Goal: Information Seeking & Learning: Understand process/instructions

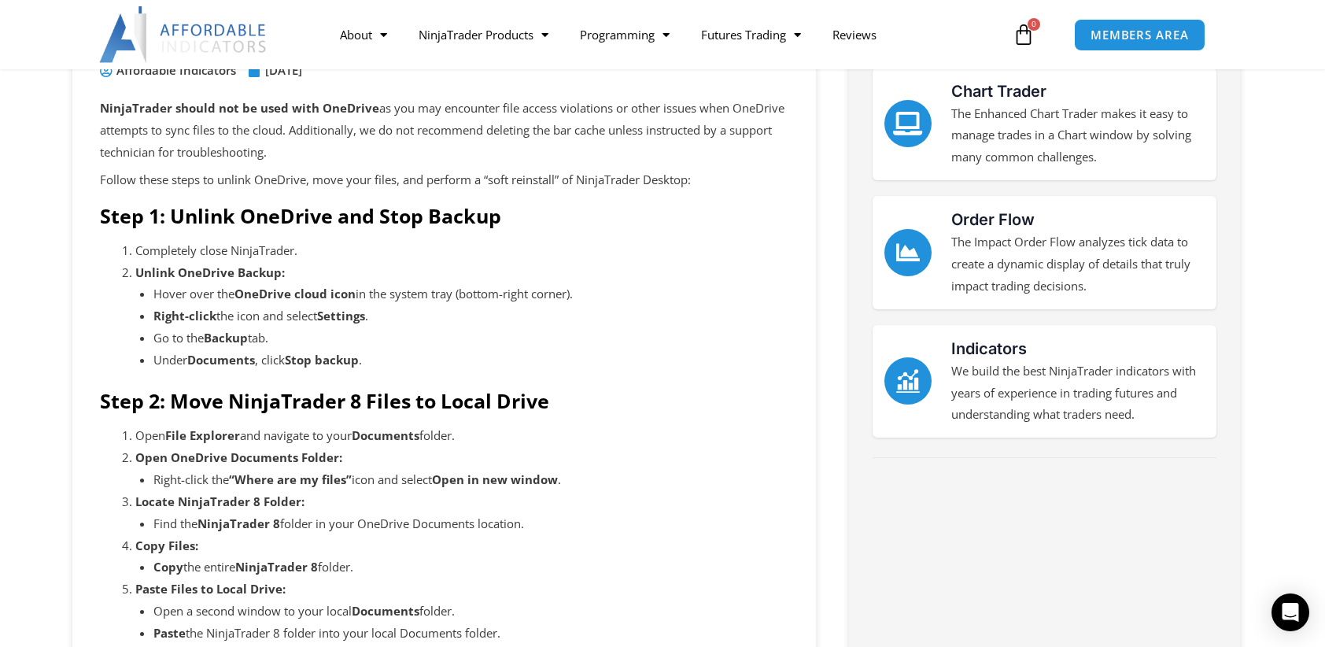
scroll to position [183, 0]
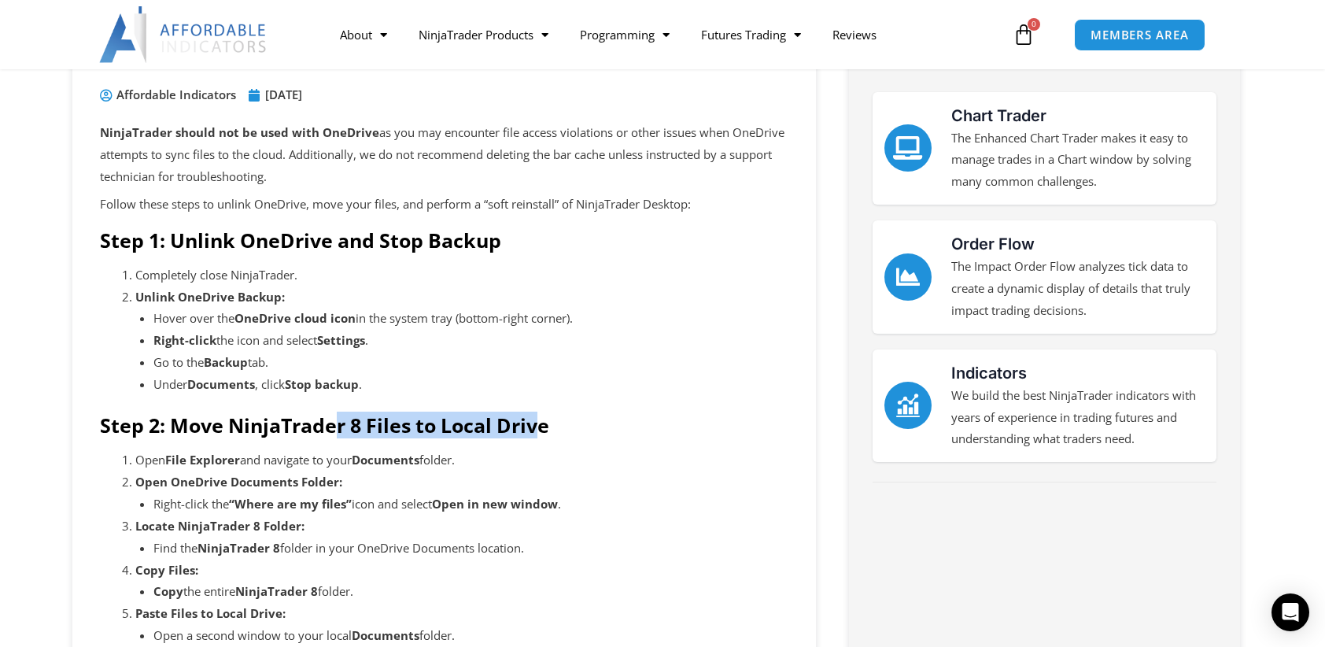
drag, startPoint x: 334, startPoint y: 427, endPoint x: 542, endPoint y: 434, distance: 208.7
click at [542, 434] on strong "Step 2: Move NinjaTrader 8 Files to Local Drive" at bounding box center [324, 425] width 449 height 27
drag, startPoint x: 542, startPoint y: 434, endPoint x: 277, endPoint y: 407, distance: 266.7
drag, startPoint x: 277, startPoint y: 407, endPoint x: 178, endPoint y: 224, distance: 207.8
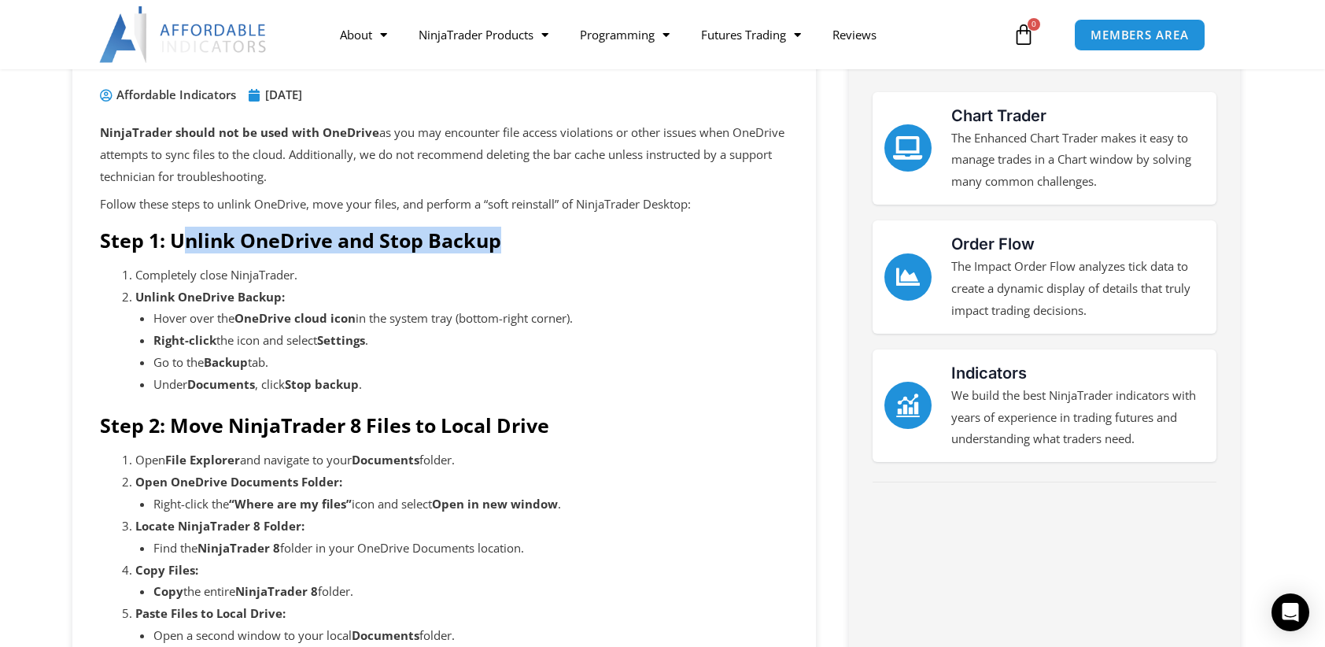
drag, startPoint x: 178, startPoint y: 224, endPoint x: 512, endPoint y: 245, distance: 334.3
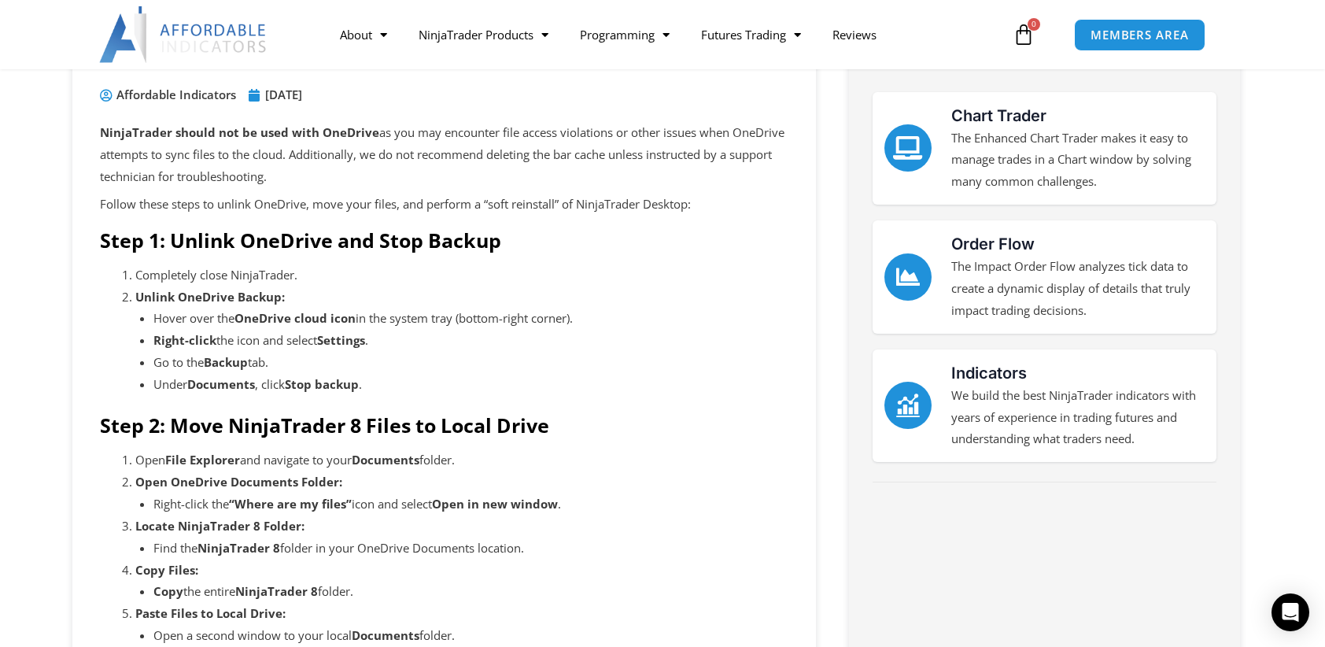
drag, startPoint x: 512, startPoint y: 245, endPoint x: 370, endPoint y: 277, distance: 145.3
click at [370, 277] on li "Completely close NinjaTrader." at bounding box center [461, 275] width 653 height 22
drag, startPoint x: 141, startPoint y: 299, endPoint x: 253, endPoint y: 300, distance: 112.5
click at [253, 300] on strong "Unlink OneDrive Backup:" at bounding box center [210, 297] width 150 height 16
drag, startPoint x: 253, startPoint y: 300, endPoint x: 186, endPoint y: 331, distance: 74.3
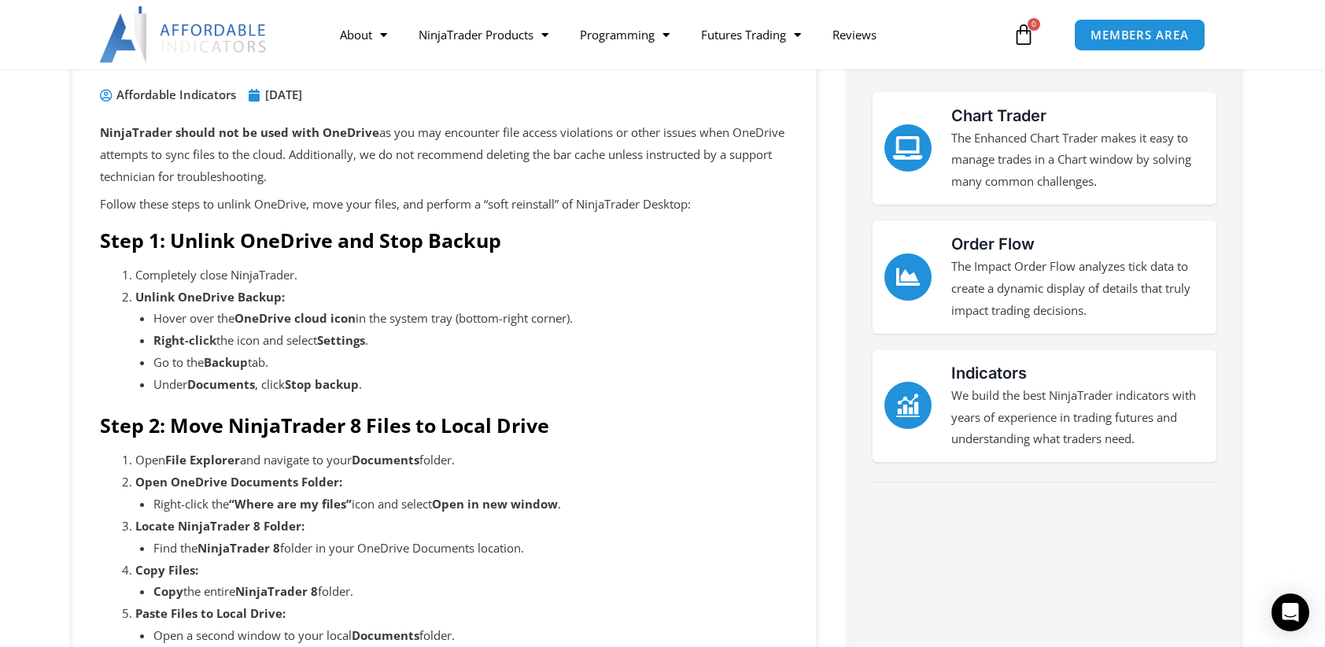
click at [195, 333] on strong "Right-click" at bounding box center [184, 340] width 63 height 16
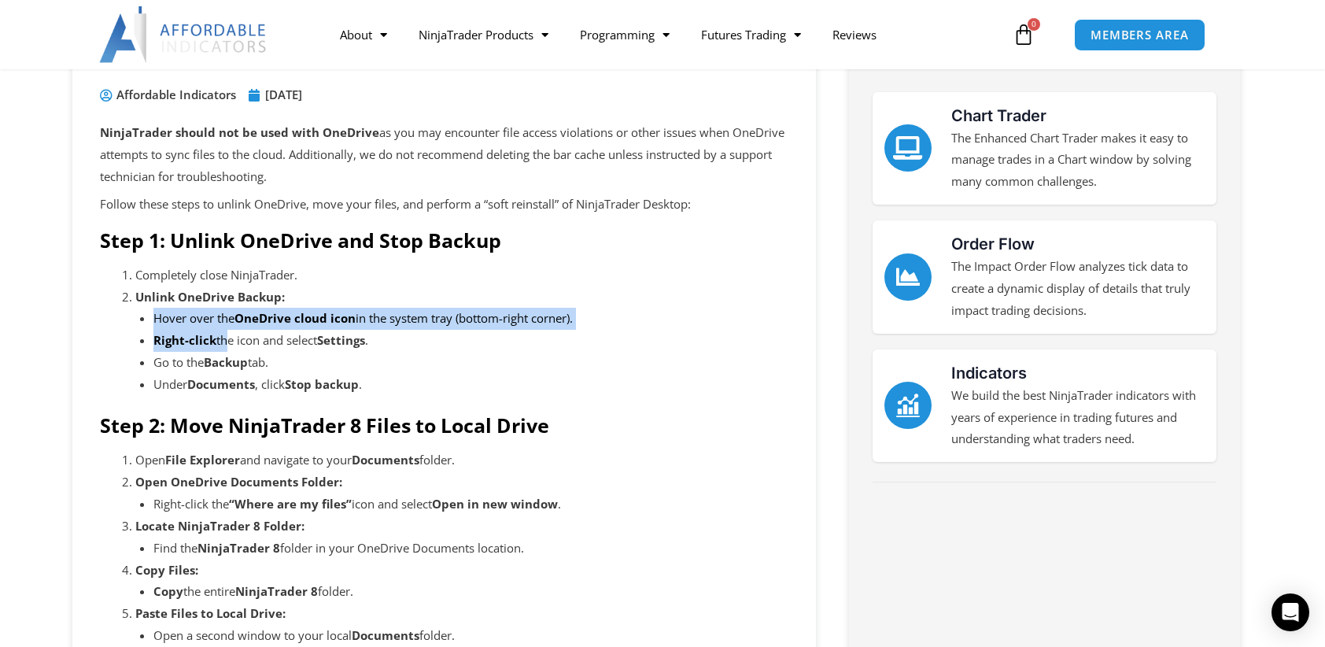
drag, startPoint x: 159, startPoint y: 323, endPoint x: 227, endPoint y: 333, distance: 69.1
click at [227, 332] on ul "Hover over the OneDrive cloud icon in the system tray (bottom-right corner). Ri…" at bounding box center [471, 351] width 636 height 87
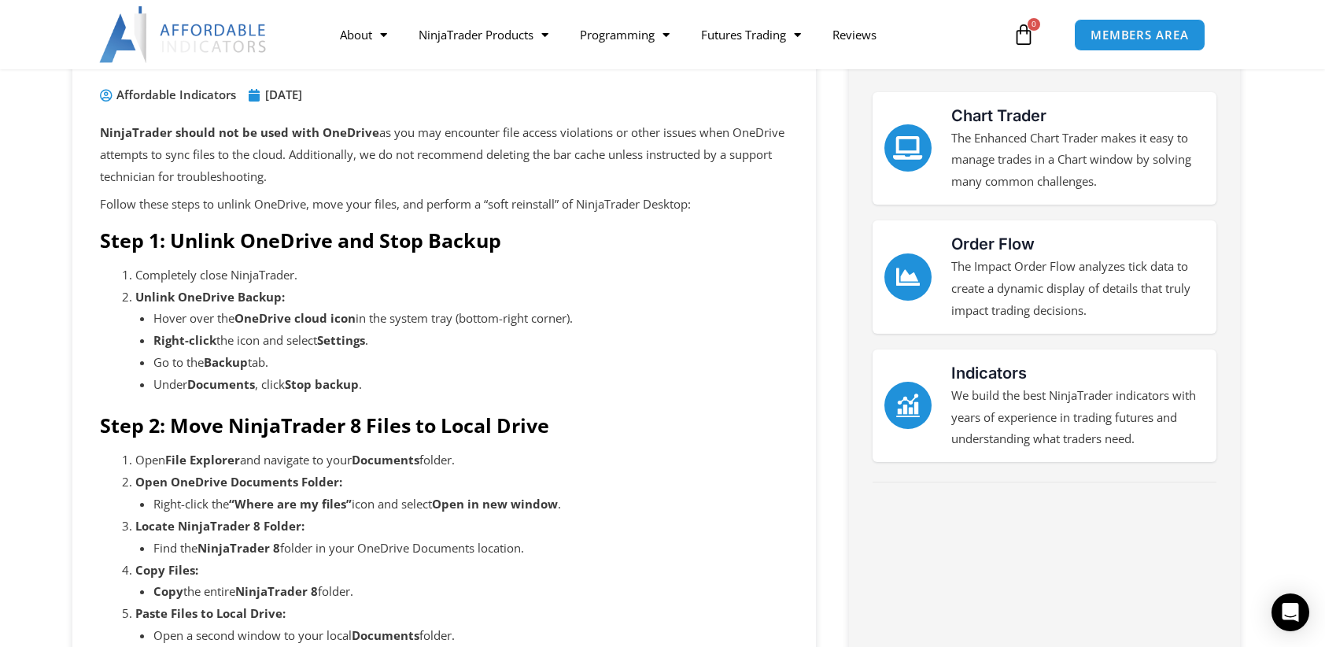
drag, startPoint x: 227, startPoint y: 333, endPoint x: 246, endPoint y: 375, distance: 45.5
click at [246, 375] on li "Under Documents , click Stop backup ." at bounding box center [471, 385] width 636 height 22
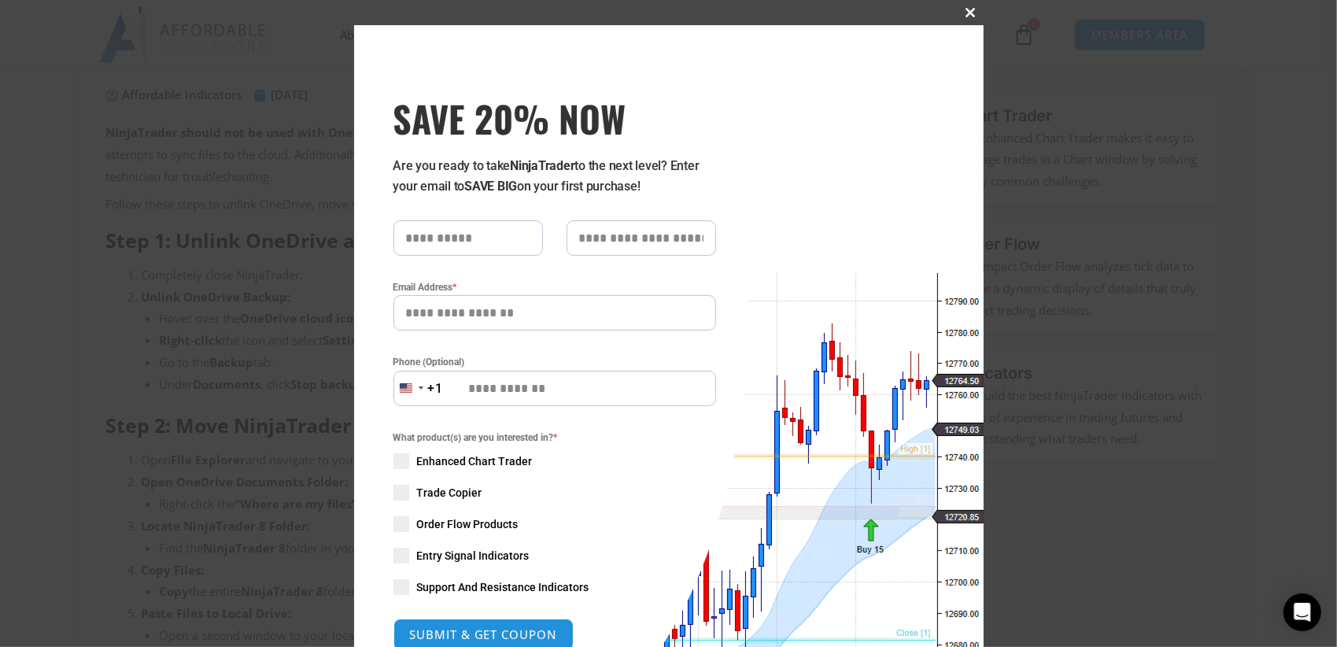
click at [974, 6] on button "Close this module" at bounding box center [971, 12] width 25 height 25
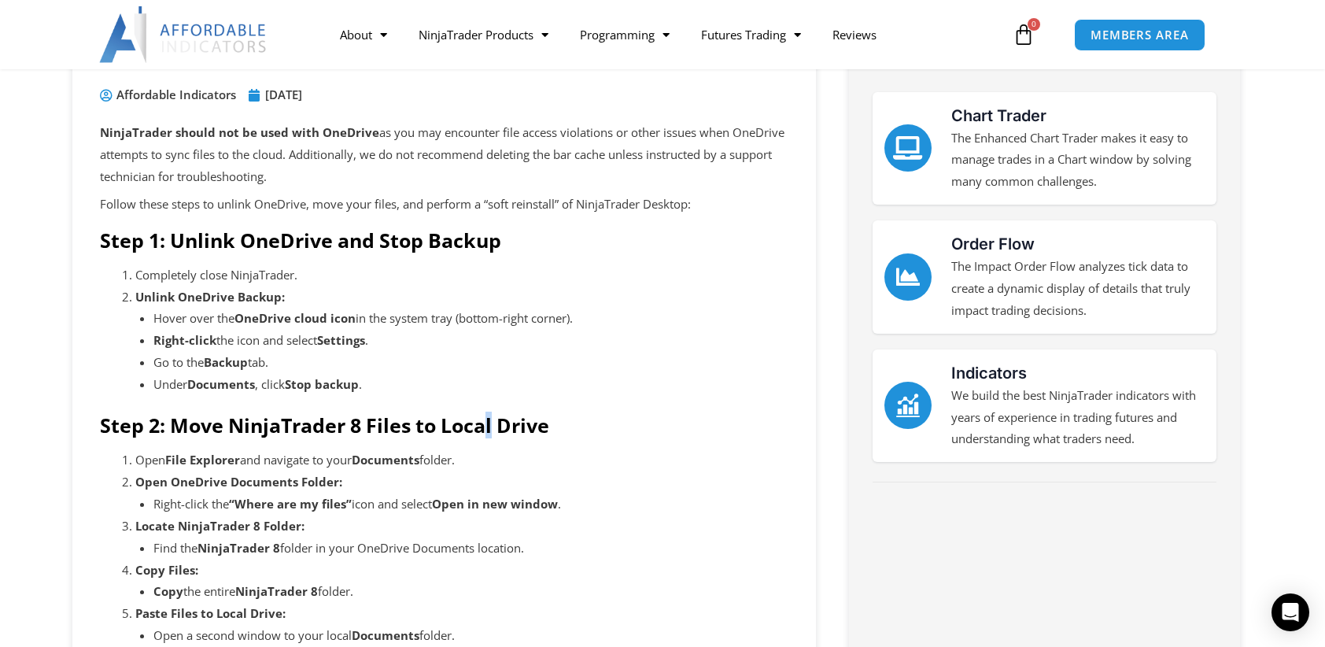
click at [491, 416] on strong "Step 2: Move NinjaTrader 8 Files to Local Drive" at bounding box center [324, 425] width 449 height 27
click at [516, 509] on strong "Open in new window" at bounding box center [495, 504] width 126 height 16
drag, startPoint x: 183, startPoint y: 298, endPoint x: 266, endPoint y: 299, distance: 83.4
click at [266, 299] on strong "Unlink OneDrive Backup:" at bounding box center [210, 297] width 150 height 16
drag, startPoint x: 266, startPoint y: 299, endPoint x: 345, endPoint y: 316, distance: 80.6
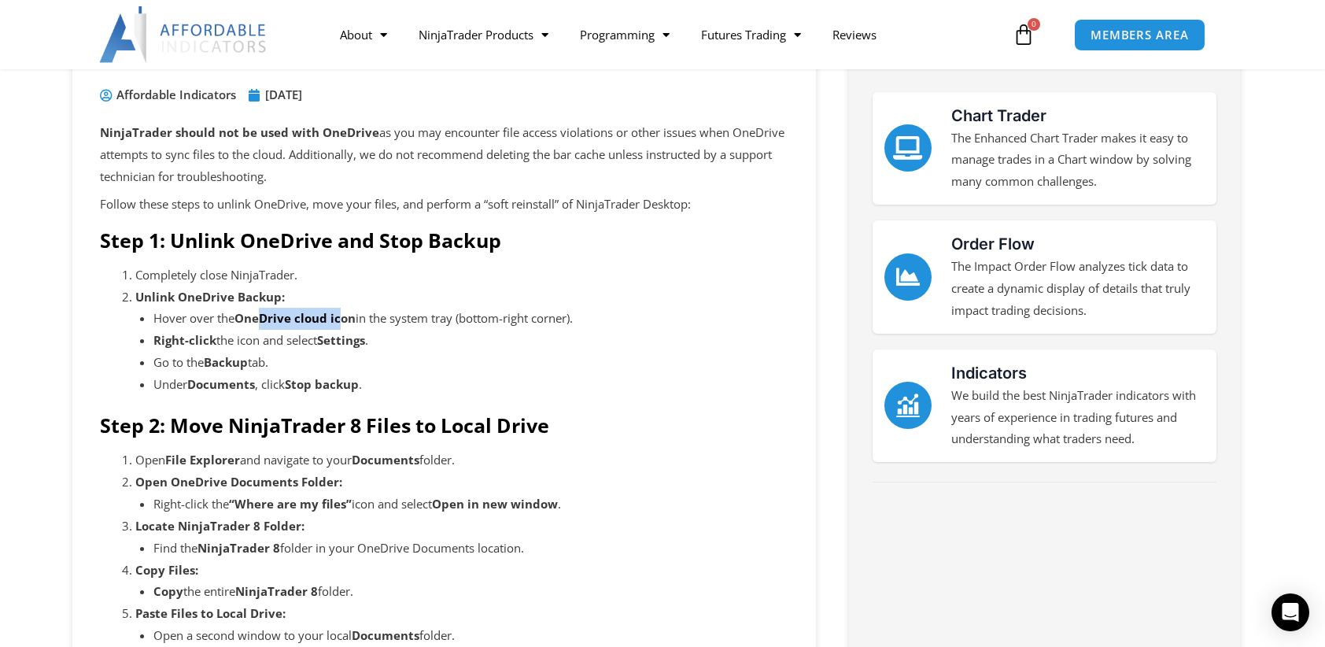
click at [345, 316] on strong "OneDrive cloud icon" at bounding box center [295, 318] width 121 height 16
drag, startPoint x: 345, startPoint y: 316, endPoint x: 212, endPoint y: 341, distance: 135.2
click at [212, 341] on strong "Right-click" at bounding box center [184, 340] width 63 height 16
drag, startPoint x: 208, startPoint y: 362, endPoint x: 257, endPoint y: 364, distance: 48.9
click at [257, 364] on li "Go to the Backup tab." at bounding box center [471, 363] width 636 height 22
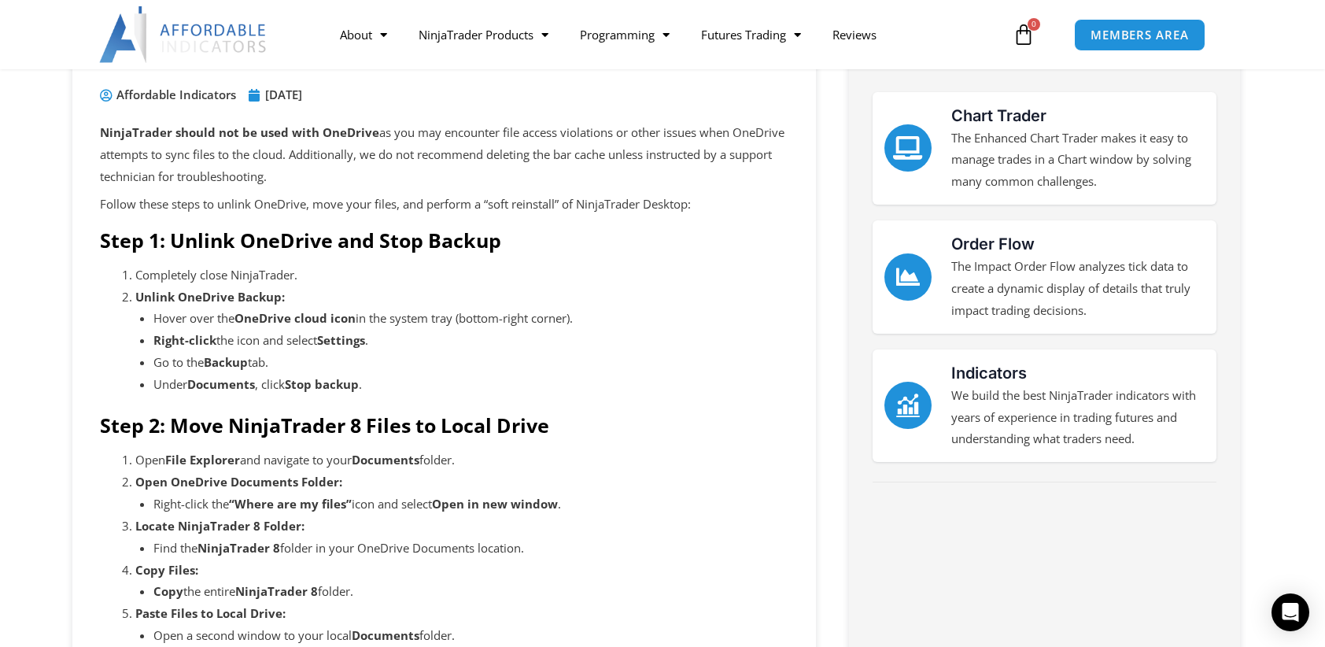
drag, startPoint x: 257, startPoint y: 364, endPoint x: 206, endPoint y: 386, distance: 55.0
click at [206, 386] on strong "Documents" at bounding box center [221, 384] width 68 height 16
drag, startPoint x: 198, startPoint y: 386, endPoint x: 236, endPoint y: 386, distance: 37.8
click at [236, 386] on strong "Documents" at bounding box center [221, 384] width 68 height 16
drag, startPoint x: 236, startPoint y: 386, endPoint x: 362, endPoint y: 389, distance: 126.0
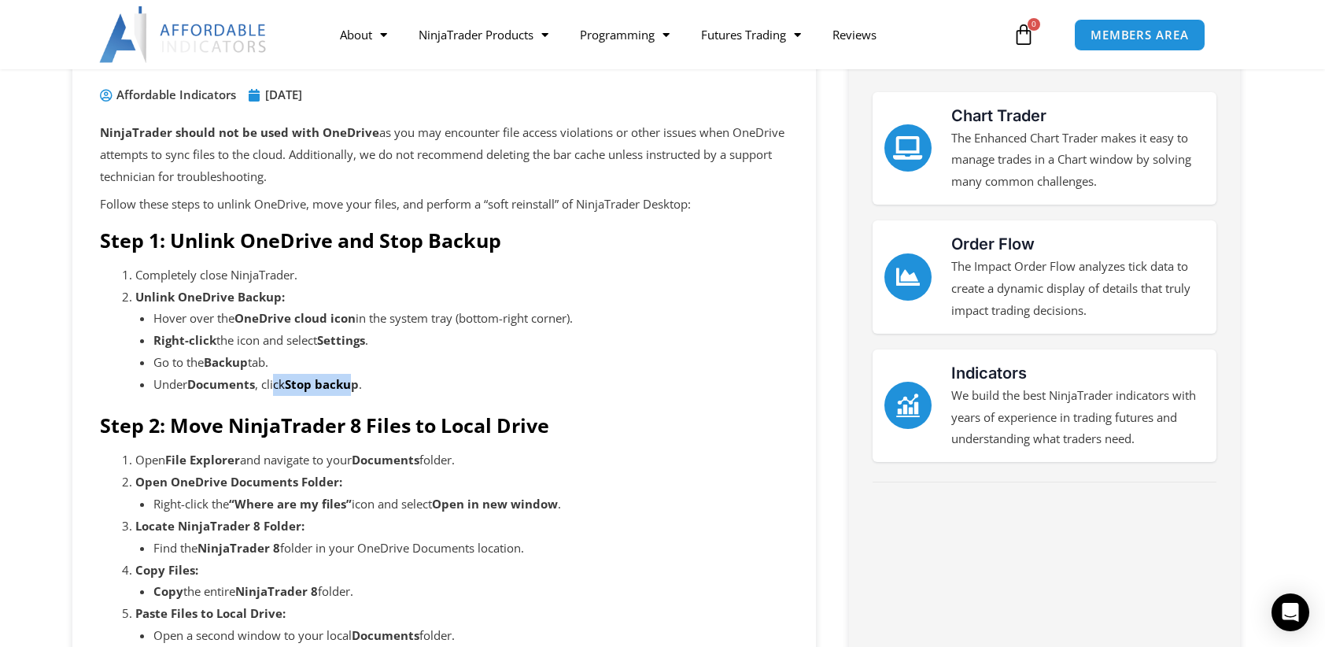
click at [361, 389] on li "Under Documents , click Stop backup ." at bounding box center [471, 385] width 636 height 22
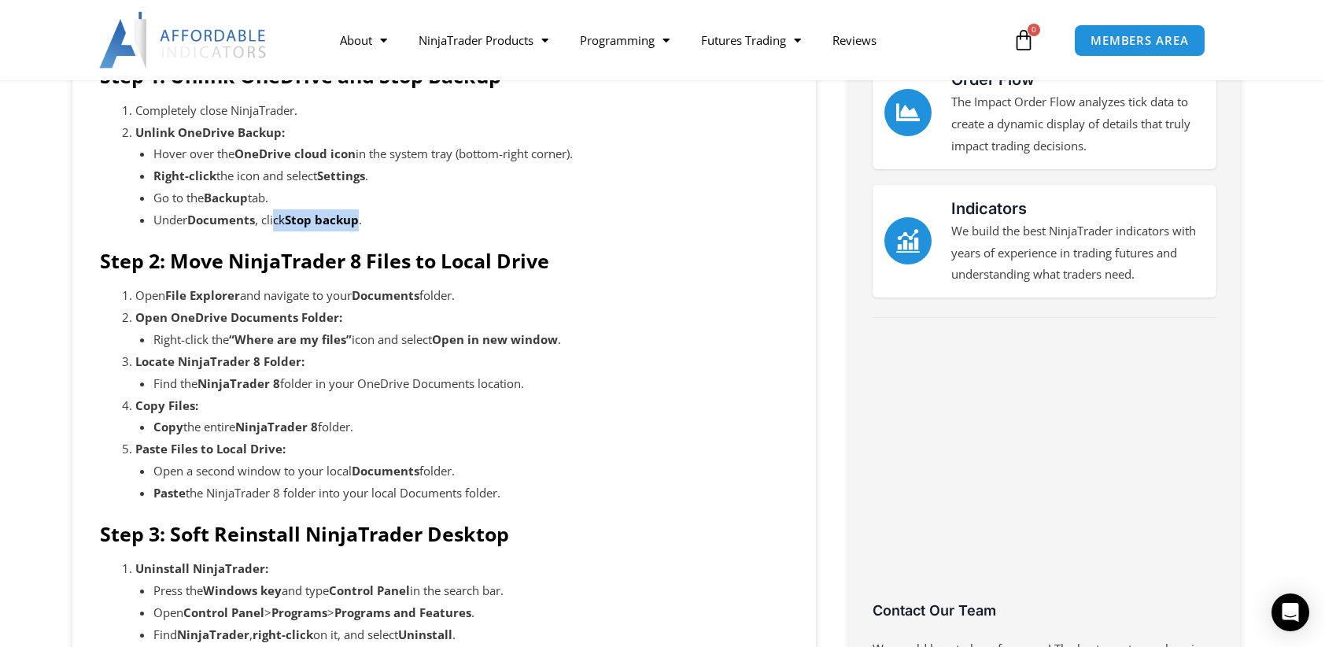
scroll to position [367, 0]
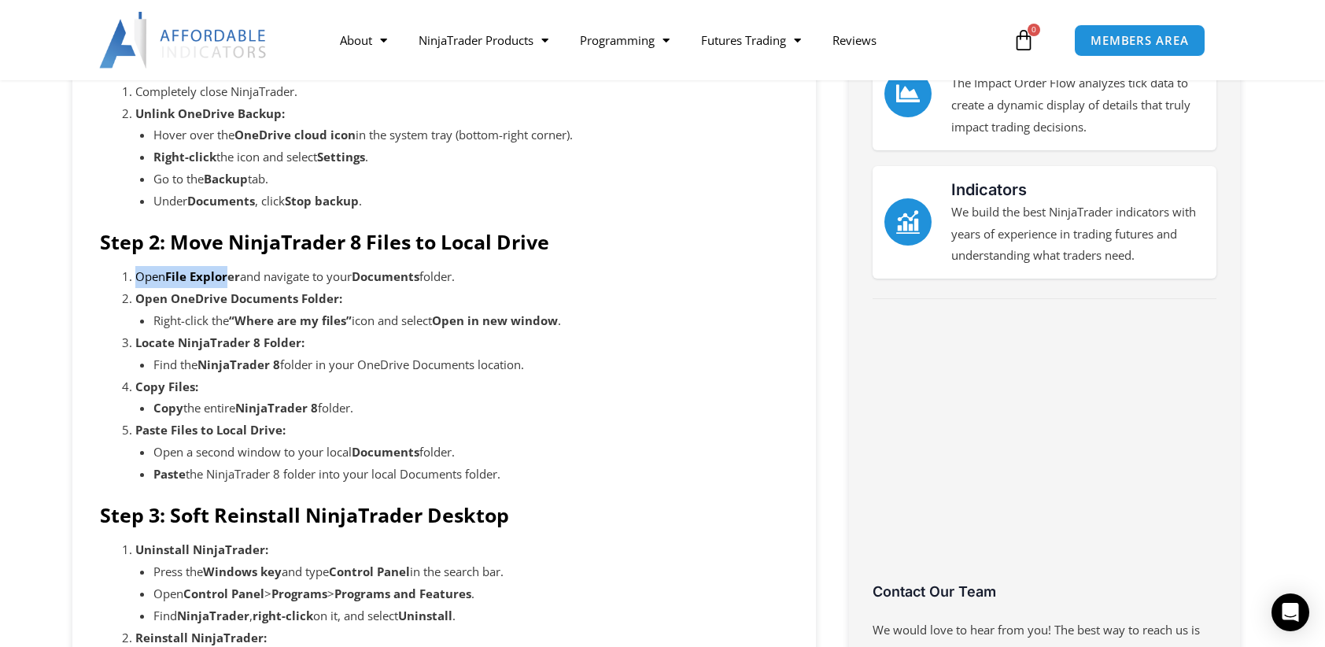
drag, startPoint x: 135, startPoint y: 274, endPoint x: 227, endPoint y: 279, distance: 93.0
click at [227, 279] on li "Open File Explorer and navigate to your Documents folder." at bounding box center [461, 277] width 653 height 22
drag, startPoint x: 227, startPoint y: 279, endPoint x: 459, endPoint y: 282, distance: 231.4
click at [459, 282] on li "Open File Explorer and navigate to your Documents folder." at bounding box center [461, 277] width 653 height 22
drag, startPoint x: 459, startPoint y: 282, endPoint x: 216, endPoint y: 312, distance: 244.2
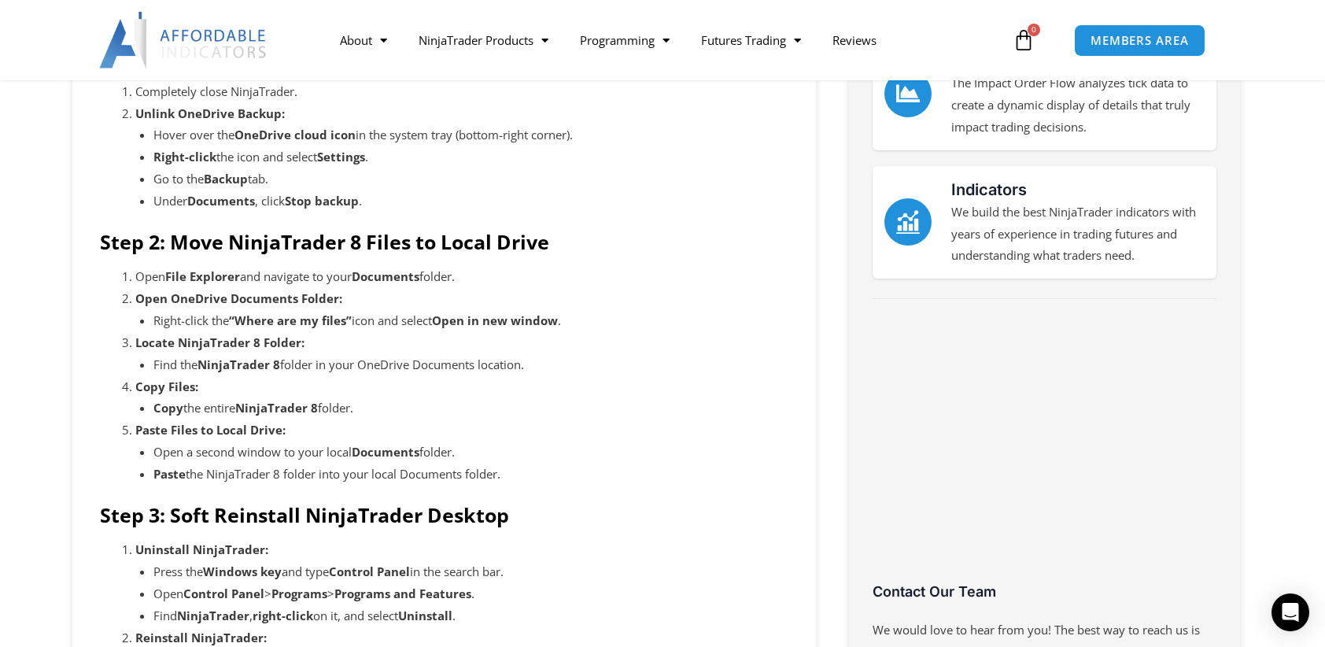
click at [216, 312] on li "Right-click the “Where are my files” icon and select Open in new window ." at bounding box center [471, 321] width 636 height 22
drag, startPoint x: 173, startPoint y: 301, endPoint x: 345, endPoint y: 299, distance: 171.6
click at [345, 299] on li "Open OneDrive Documents Folder: Right-click the “Where are my files” icon and s…" at bounding box center [461, 310] width 653 height 44
drag, startPoint x: 345, startPoint y: 299, endPoint x: 185, endPoint y: 320, distance: 161.1
click at [185, 320] on li "Right-click the “Where are my files” icon and select Open in new window ." at bounding box center [471, 321] width 636 height 22
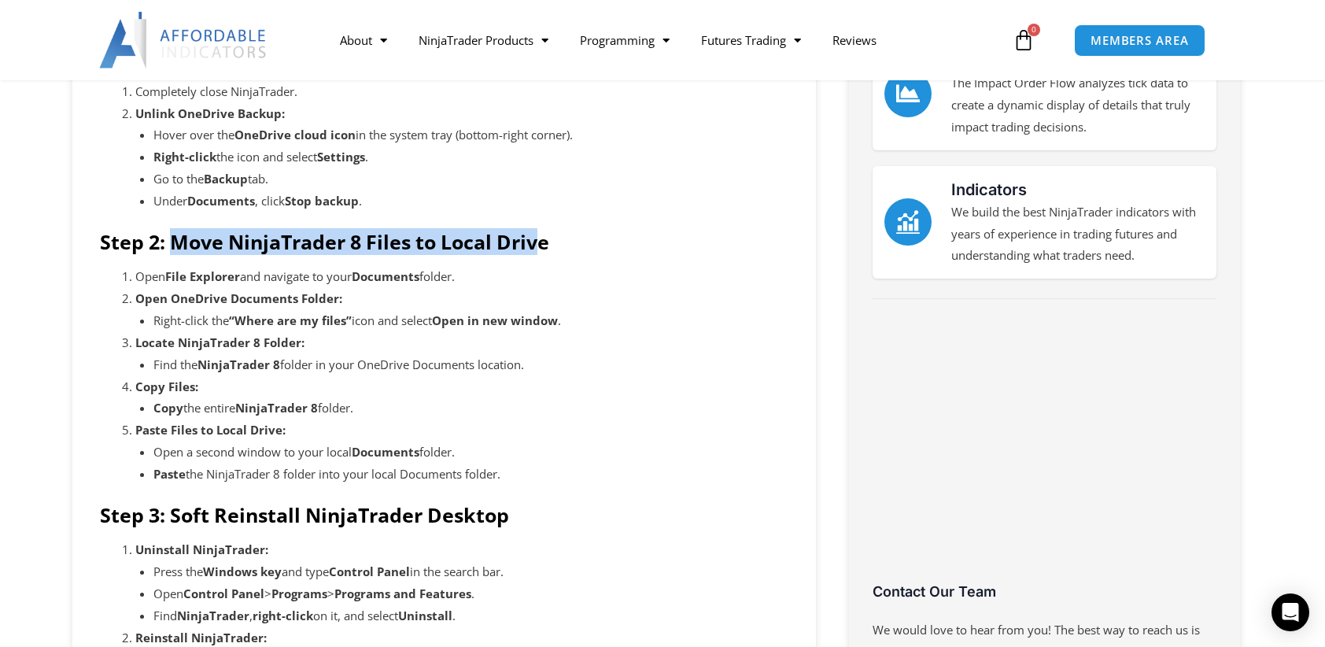
drag, startPoint x: 179, startPoint y: 241, endPoint x: 542, endPoint y: 252, distance: 363.0
click at [542, 252] on strong "Step 2: Move NinjaTrader 8 Files to Local Drive" at bounding box center [324, 241] width 449 height 27
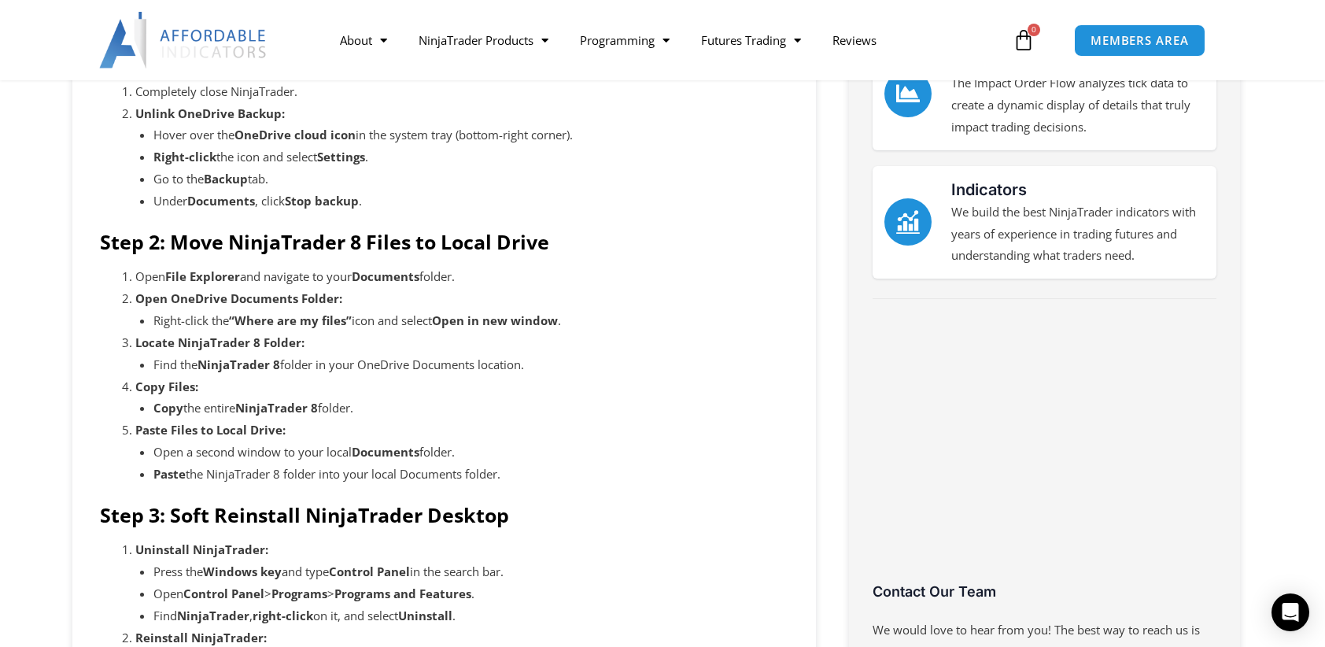
drag, startPoint x: 542, startPoint y: 252, endPoint x: 219, endPoint y: 321, distance: 330.8
click at [236, 320] on strong "“Where are my files”" at bounding box center [290, 320] width 123 height 16
drag, startPoint x: 133, startPoint y: 292, endPoint x: 331, endPoint y: 300, distance: 198.5
click at [331, 300] on li "Open OneDrive Documents Folder: Right-click the “Where are my files” icon and s…" at bounding box center [461, 310] width 653 height 44
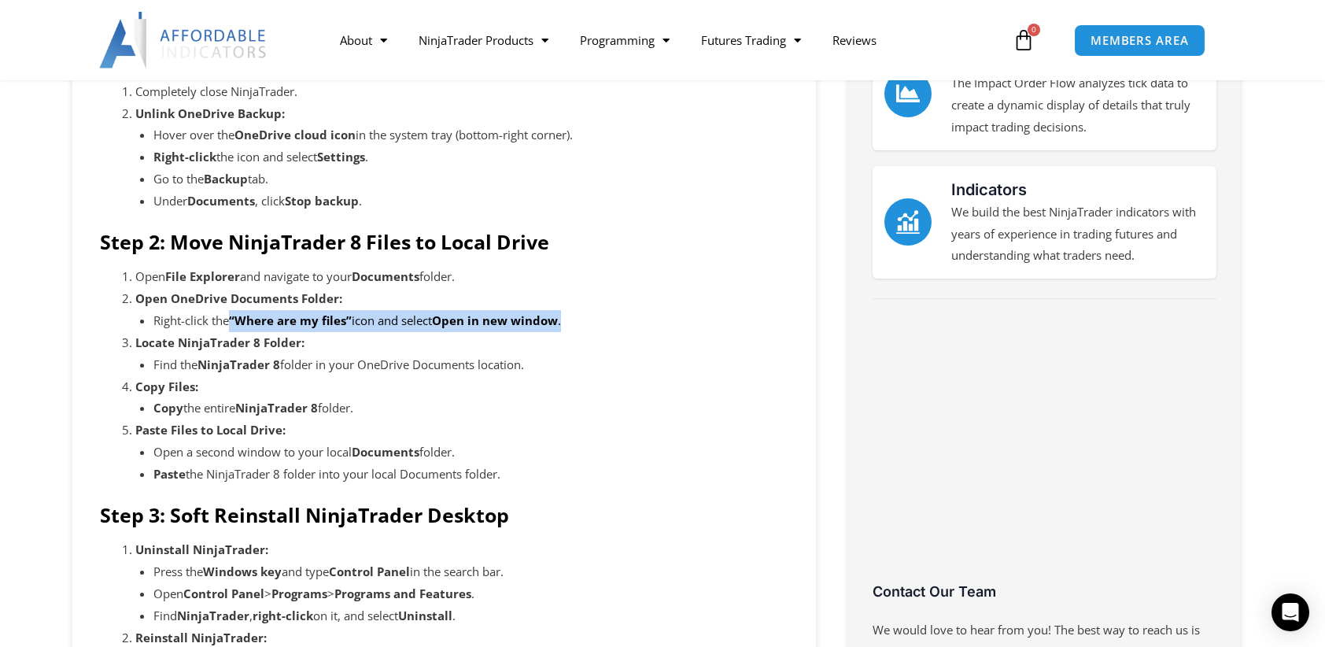
drag, startPoint x: 331, startPoint y: 300, endPoint x: 230, endPoint y: 331, distance: 106.1
click at [230, 331] on ol "Open File Explorer and navigate to your Documents folder. Open OneDrive Documen…" at bounding box center [461, 375] width 653 height 219
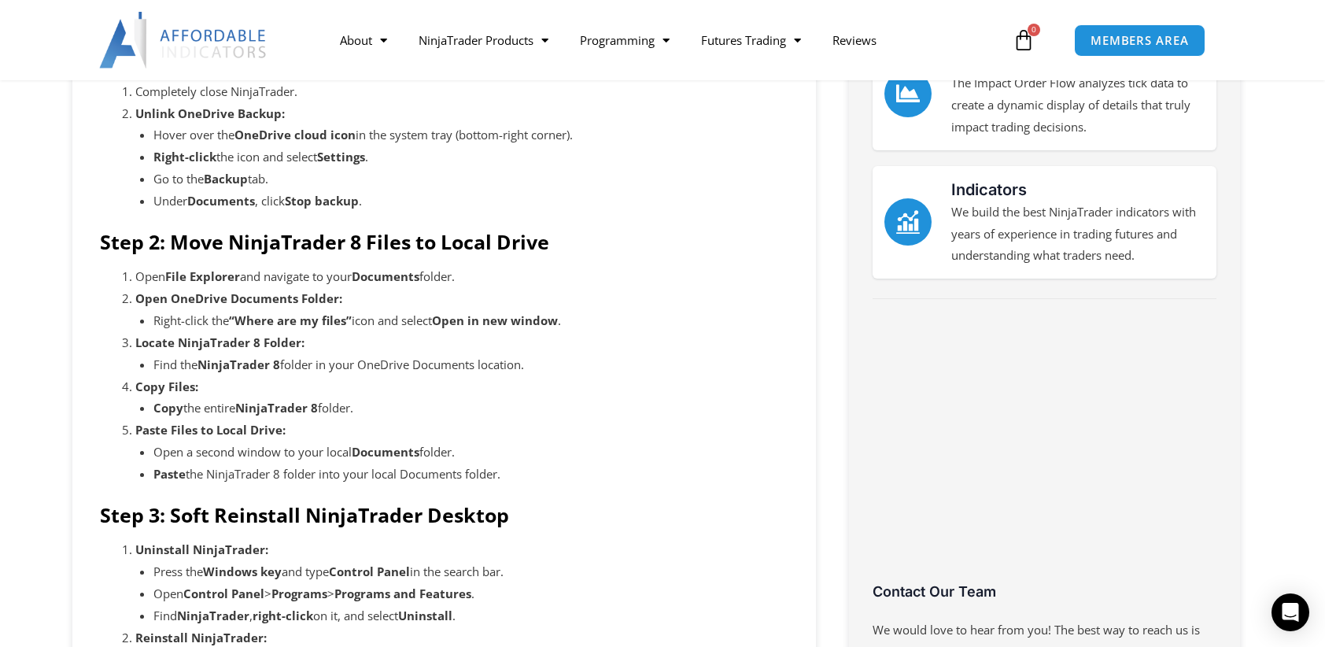
drag, startPoint x: 230, startPoint y: 331, endPoint x: 238, endPoint y: 340, distance: 12.3
click at [235, 340] on strong "Locate NinjaTrader 8 Folder:" at bounding box center [219, 342] width 169 height 16
drag, startPoint x: 366, startPoint y: 316, endPoint x: 534, endPoint y: 326, distance: 168.7
click at [534, 326] on li "Right-click the “Where are my files” icon and select Open in new window ." at bounding box center [471, 321] width 636 height 22
drag, startPoint x: 534, startPoint y: 326, endPoint x: 257, endPoint y: 358, distance: 279.7
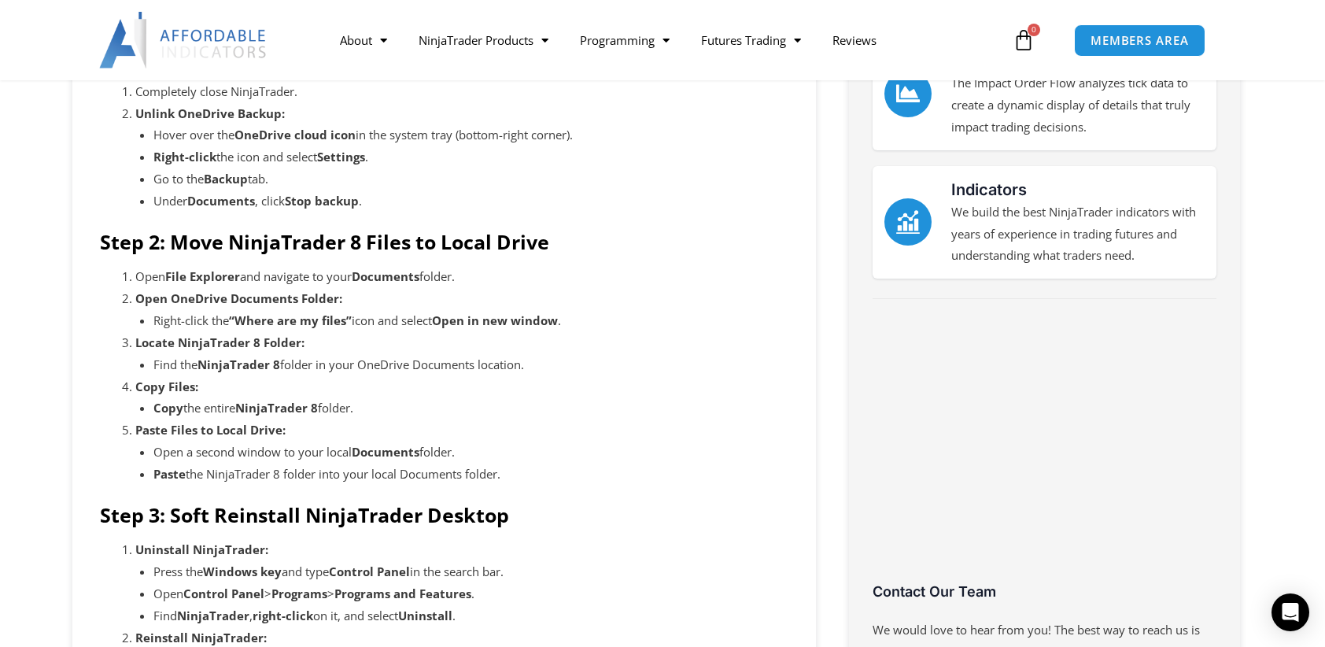
click at [261, 359] on strong "NinjaTrader 8" at bounding box center [239, 365] width 83 height 16
drag, startPoint x: 172, startPoint y: 345, endPoint x: 275, endPoint y: 344, distance: 103.1
click at [275, 344] on strong "Locate NinjaTrader 8 Folder:" at bounding box center [219, 342] width 169 height 16
drag, startPoint x: 275, startPoint y: 344, endPoint x: 390, endPoint y: 367, distance: 117.2
click at [390, 367] on ol "Open File Explorer and navigate to your Documents folder. Open OneDrive Documen…" at bounding box center [461, 375] width 653 height 219
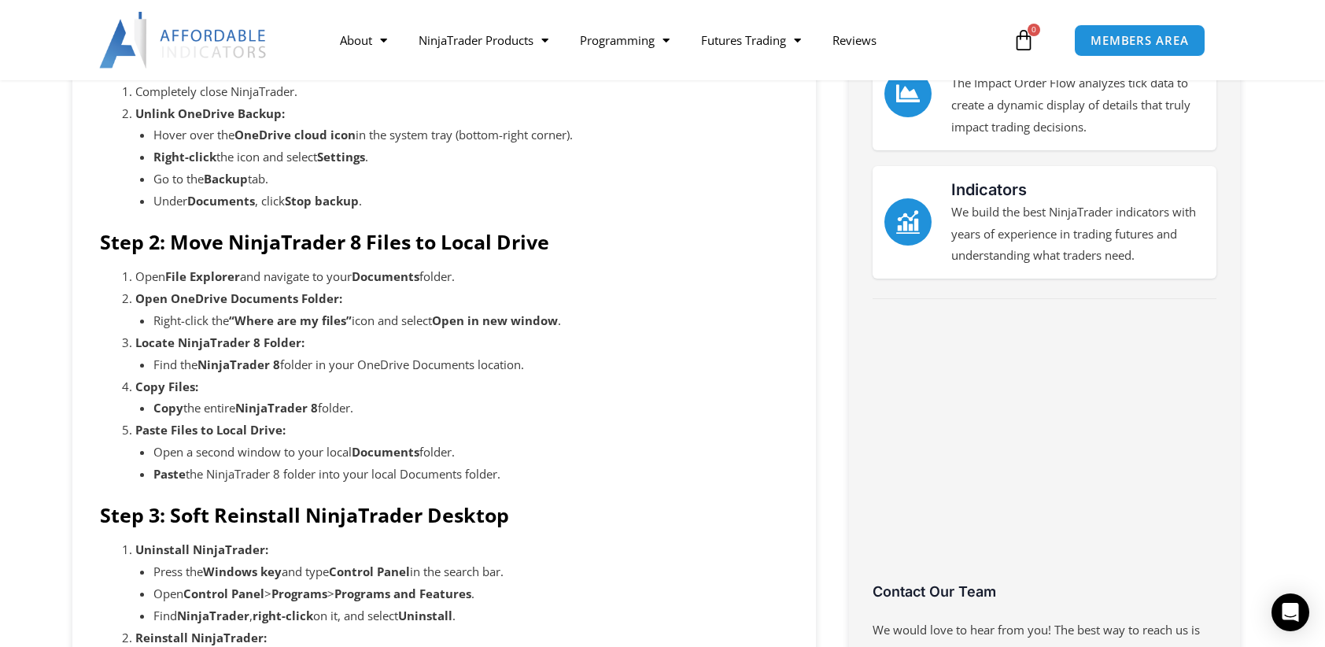
drag, startPoint x: 390, startPoint y: 367, endPoint x: 284, endPoint y: 405, distance: 113.0
click at [290, 405] on strong "NinjaTrader 8" at bounding box center [276, 408] width 83 height 16
drag, startPoint x: 236, startPoint y: 402, endPoint x: 346, endPoint y: 409, distance: 110.4
click at [346, 409] on li "Copy the entire NinjaTrader 8 folder." at bounding box center [471, 408] width 636 height 22
drag, startPoint x: 346, startPoint y: 409, endPoint x: 209, endPoint y: 433, distance: 139.7
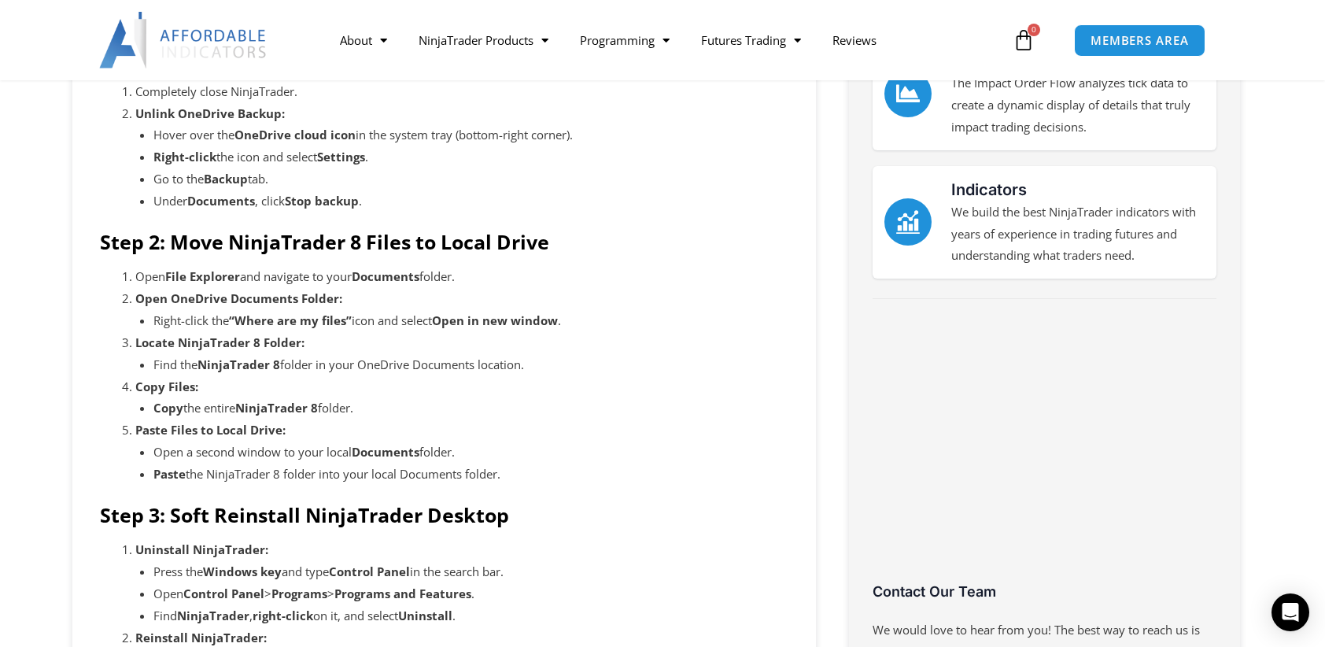
click at [209, 433] on strong "Paste Files to Local Drive:" at bounding box center [210, 430] width 150 height 16
drag, startPoint x: 156, startPoint y: 427, endPoint x: 298, endPoint y: 433, distance: 141.8
click at [298, 433] on li "Paste Files to Local Drive: Open a second window to your local Documents folder…" at bounding box center [461, 452] width 653 height 66
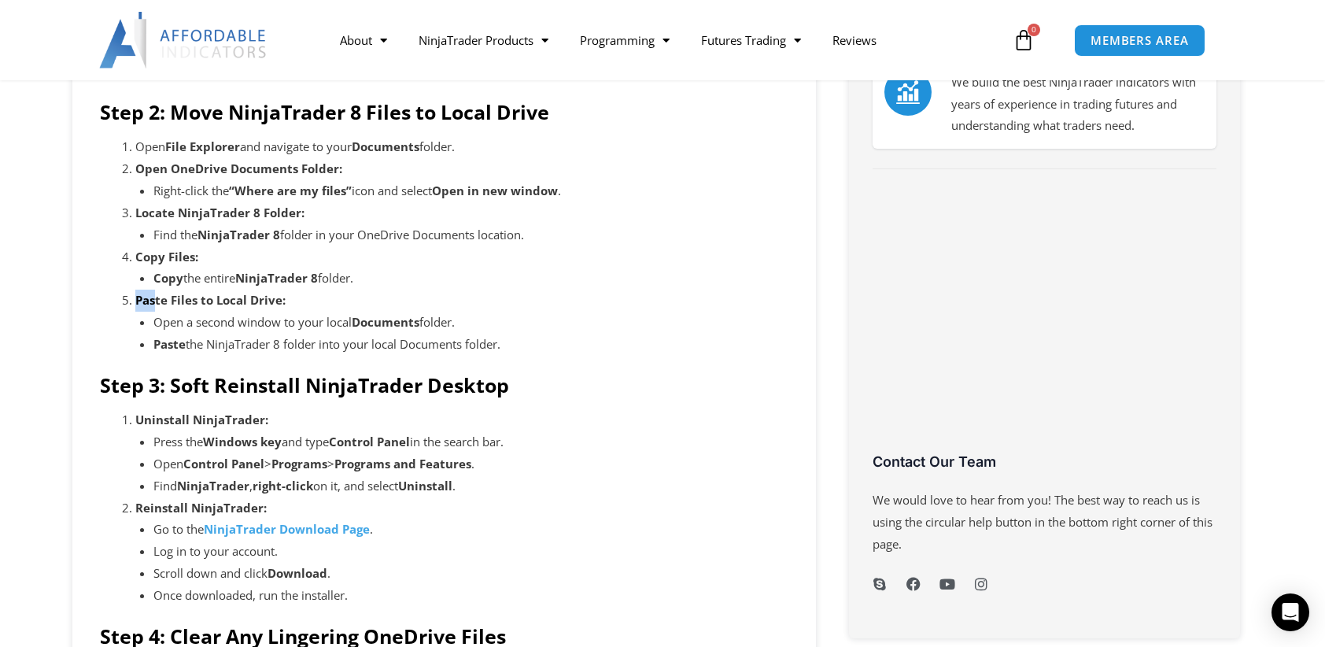
scroll to position [551, 0]
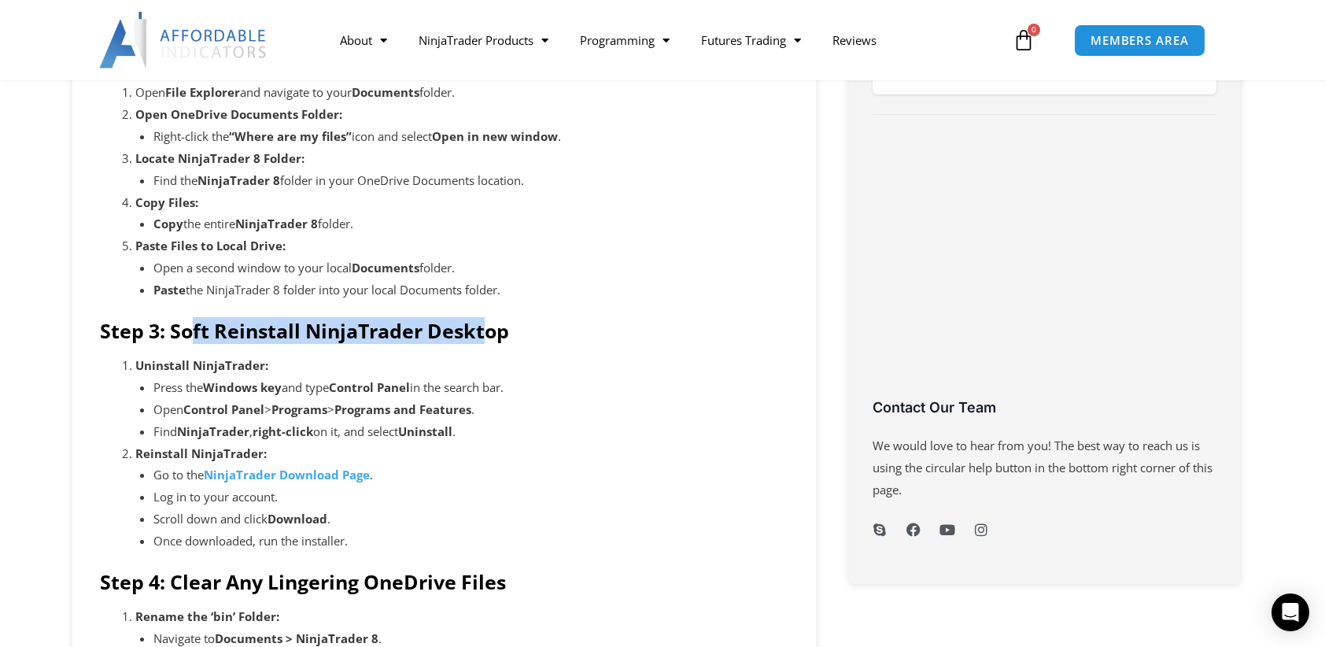
drag, startPoint x: 190, startPoint y: 332, endPoint x: 485, endPoint y: 333, distance: 294.4
click at [485, 333] on strong "Step 3: Soft Reinstall NinjaTrader Desktop" at bounding box center [304, 330] width 409 height 27
drag, startPoint x: 485, startPoint y: 333, endPoint x: 239, endPoint y: 369, distance: 248.2
click at [241, 369] on strong "Uninstall NinjaTrader:" at bounding box center [201, 365] width 133 height 16
drag, startPoint x: 140, startPoint y: 364, endPoint x: 241, endPoint y: 358, distance: 100.9
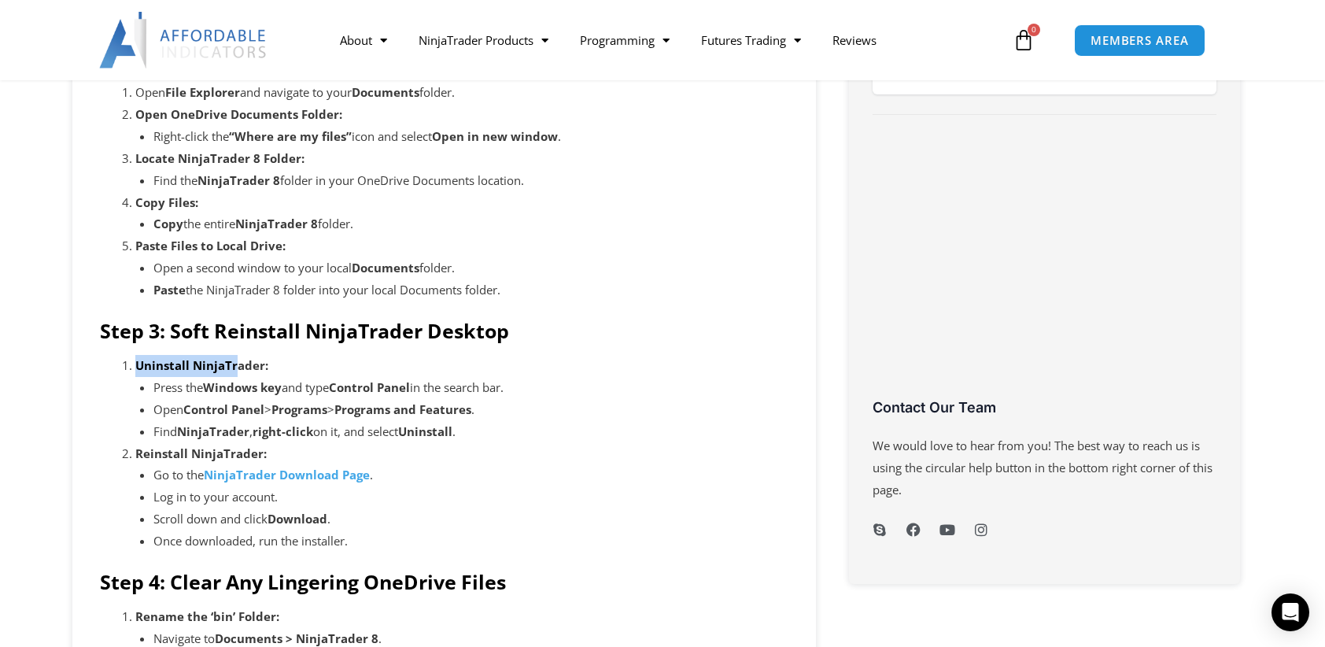
click at [241, 358] on strong "Uninstall NinjaTrader:" at bounding box center [201, 365] width 133 height 16
drag, startPoint x: 241, startPoint y: 358, endPoint x: 298, endPoint y: 390, distance: 64.8
click at [298, 390] on li "Press the Windows key and type Control Panel in the search bar." at bounding box center [471, 388] width 636 height 22
drag, startPoint x: 298, startPoint y: 390, endPoint x: 443, endPoint y: 388, distance: 145.6
click at [443, 388] on li "Press the Windows key and type Control Panel in the search bar." at bounding box center [471, 388] width 636 height 22
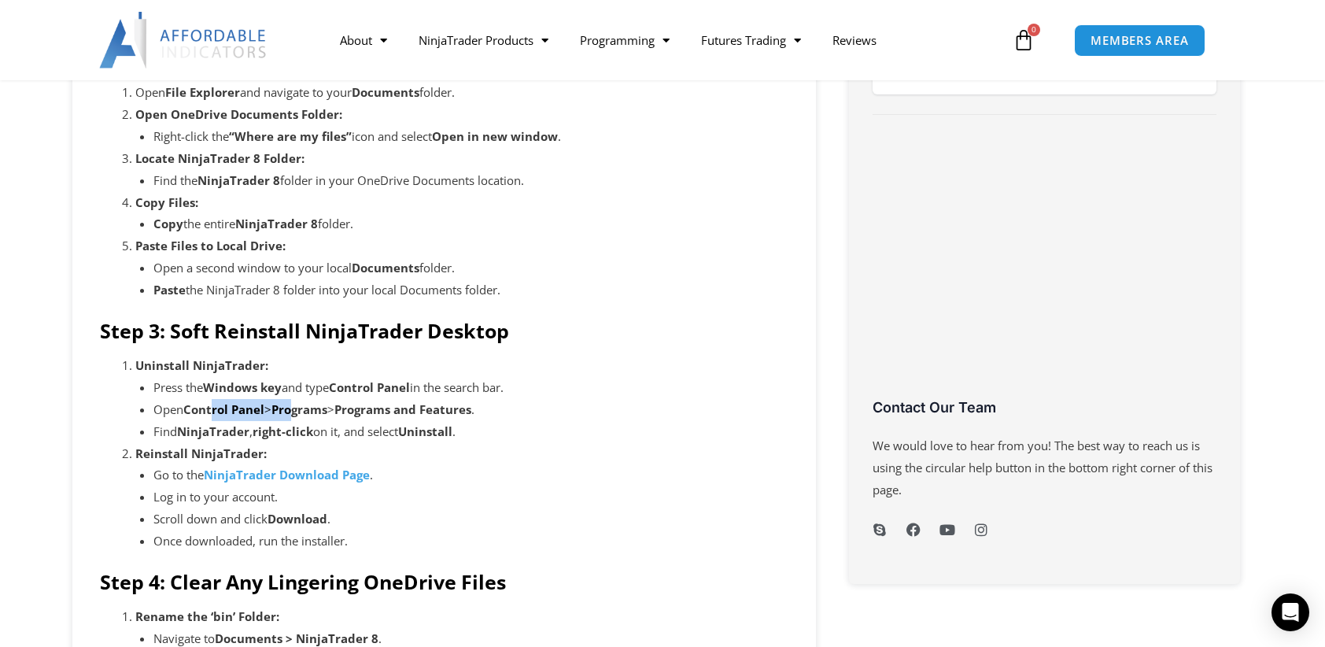
drag
click at [296, 405] on li "Open Control Panel > Programs > Programs and Features ." at bounding box center [471, 410] width 636 height 22
click at [330, 431] on li "Find NinjaTrader , right-click on it, and select Uninstall ." at bounding box center [471, 432] width 636 height 22
click at [260, 449] on strong "Reinstall NinjaTrader:" at bounding box center [200, 453] width 131 height 16
click at [152, 497] on li "Reinstall NinjaTrader: Go to the NinjaTrader Download Page . Log in to your acc…" at bounding box center [461, 497] width 653 height 109
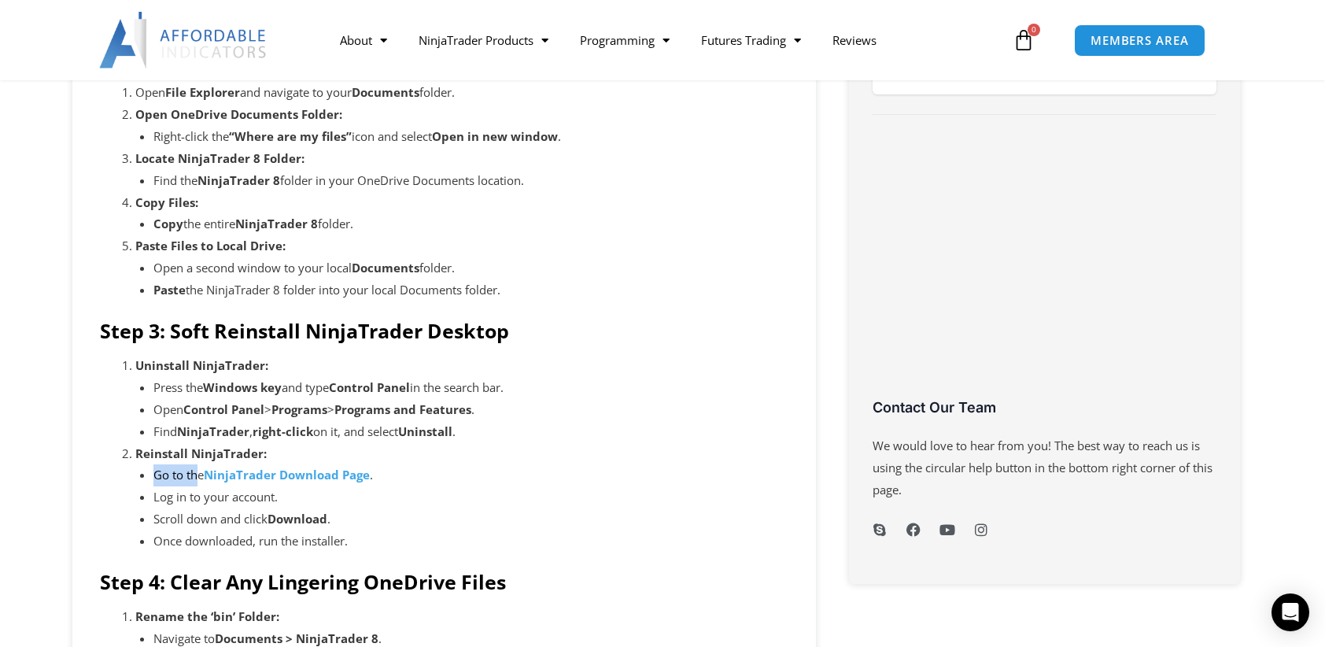
click at [198, 475] on li "Go to the NinjaTrader Download Page ." at bounding box center [471, 475] width 636 height 22
click at [209, 513] on li "Scroll down and click Download ." at bounding box center [471, 519] width 636 height 22
click at [281, 501] on li "Log in to your account." at bounding box center [471, 497] width 636 height 22
click at [189, 521] on li "Scroll down and click Download ." at bounding box center [471, 519] width 636 height 22
click at [282, 520] on li "Scroll down and click Download ." at bounding box center [471, 519] width 636 height 22
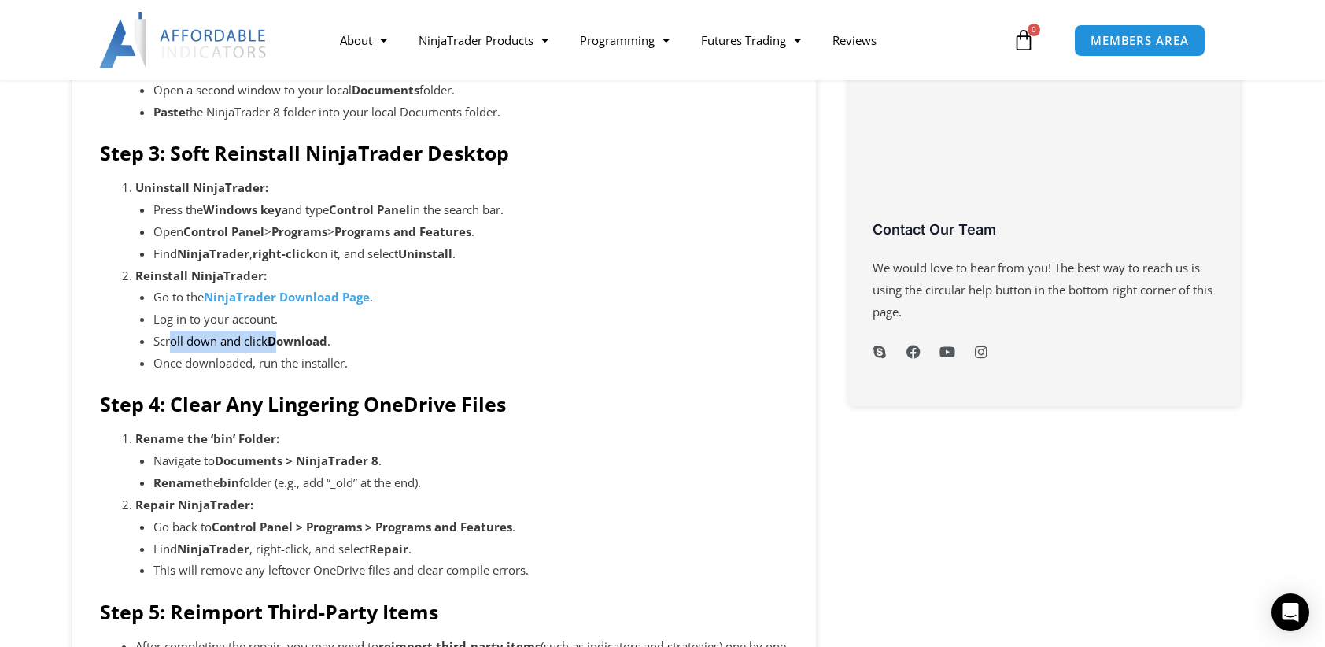
scroll to position [734, 0]
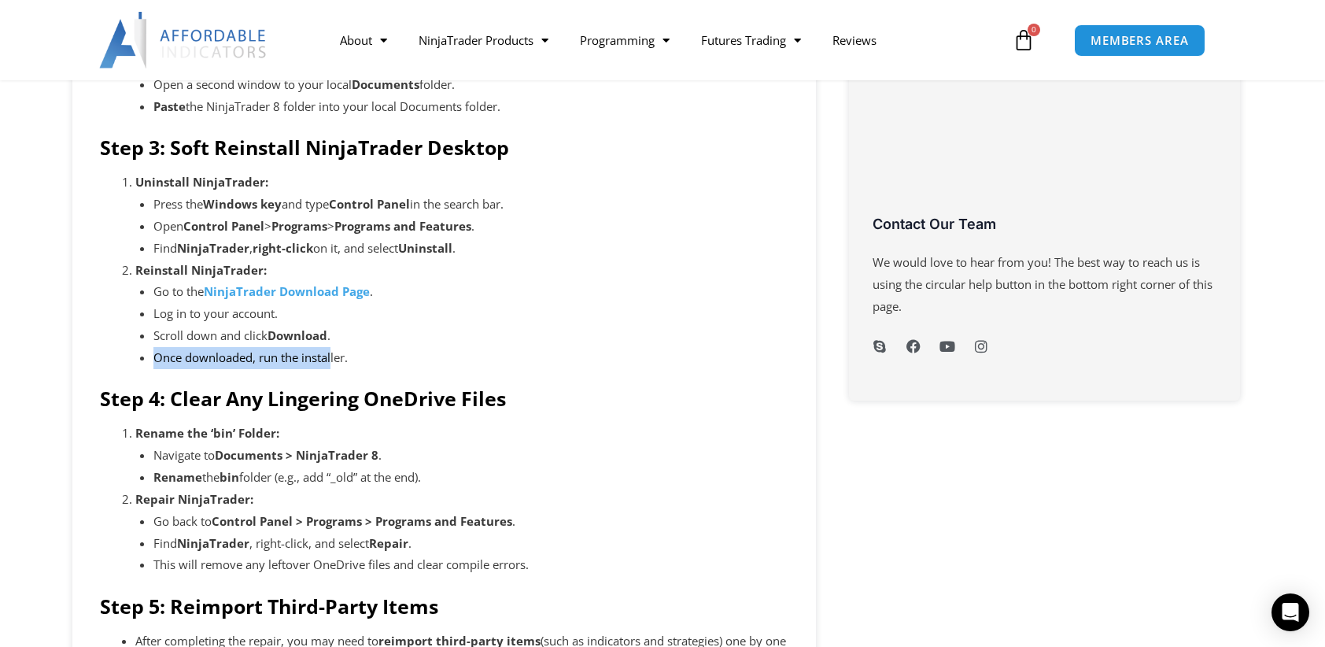
click at [332, 363] on li "Reinstall NinjaTrader: Go to the NinjaTrader Download Page . Log in to your acc…" at bounding box center [461, 314] width 653 height 109
click at [209, 451] on li "Navigate to Documents > NinjaTrader 8 ." at bounding box center [471, 456] width 636 height 22
click at [249, 431] on strong "Rename the ‘bin’ Folder:" at bounding box center [207, 433] width 144 height 16
click at [222, 463] on strong "Documents > NinjaTrader 8" at bounding box center [297, 455] width 164 height 16
click at [268, 433] on strong "Rename the ‘bin’ Folder:" at bounding box center [207, 433] width 144 height 16
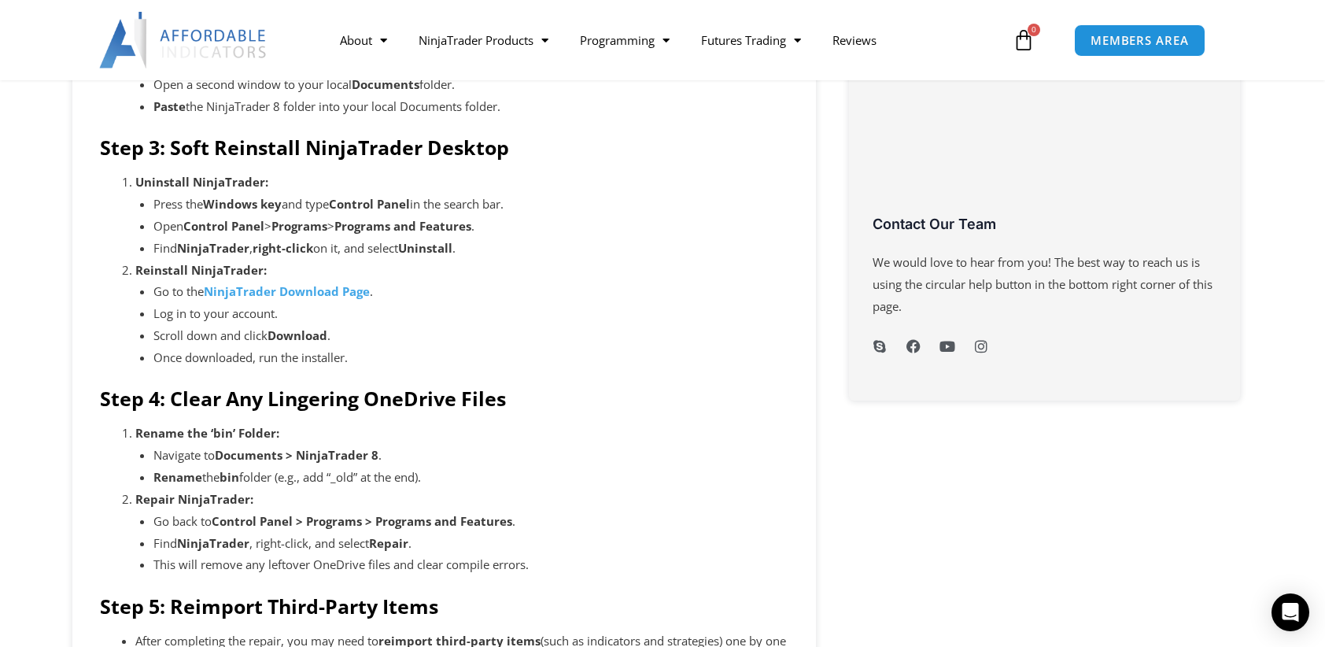
click at [231, 461] on strong "Documents > NinjaTrader 8" at bounding box center [297, 455] width 164 height 16
click at [294, 456] on strong "Documents > NinjaTrader 8" at bounding box center [297, 455] width 164 height 16
click at [378, 455] on strong "Documents > NinjaTrader 8" at bounding box center [297, 455] width 164 height 16
click at [213, 480] on li "Rename the bin folder (e.g., add “_old” at the end)." at bounding box center [471, 478] width 636 height 22
click at [230, 479] on li "Rename the bin folder (e.g., add “_old” at the end)." at bounding box center [471, 478] width 636 height 22
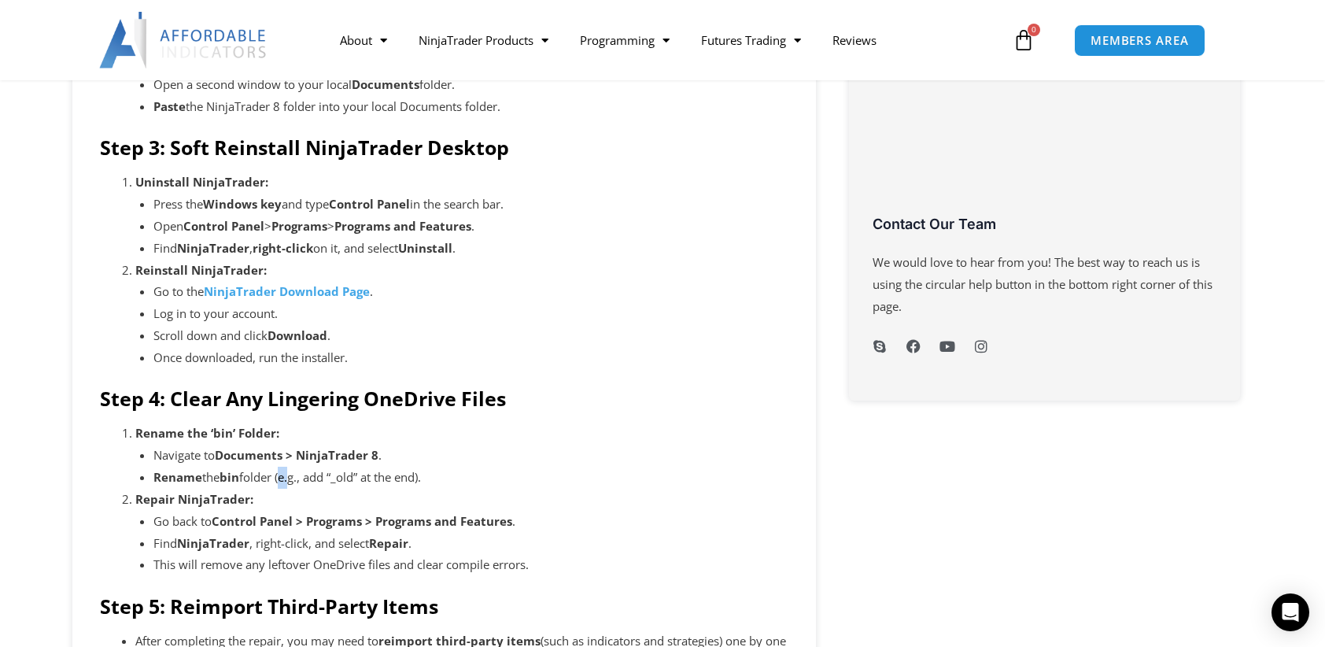
click at [305, 476] on li "Rename the bin folder (e.g., add “_old” at the end)." at bounding box center [471, 478] width 636 height 22
click at [349, 475] on li "Rename the bin folder (e.g., add “_old” at the end)." at bounding box center [471, 478] width 636 height 22
click at [367, 480] on li "Rename the bin folder (e.g., add “_old” at the end)." at bounding box center [471, 478] width 636 height 22
click at [423, 478] on li "Rename the bin folder (e.g., add “_old” at the end)." at bounding box center [471, 478] width 636 height 22
click at [427, 499] on li "Repair NinjaTrader: Go back to Control Panel > Programs > Programs and Features…" at bounding box center [461, 532] width 653 height 87
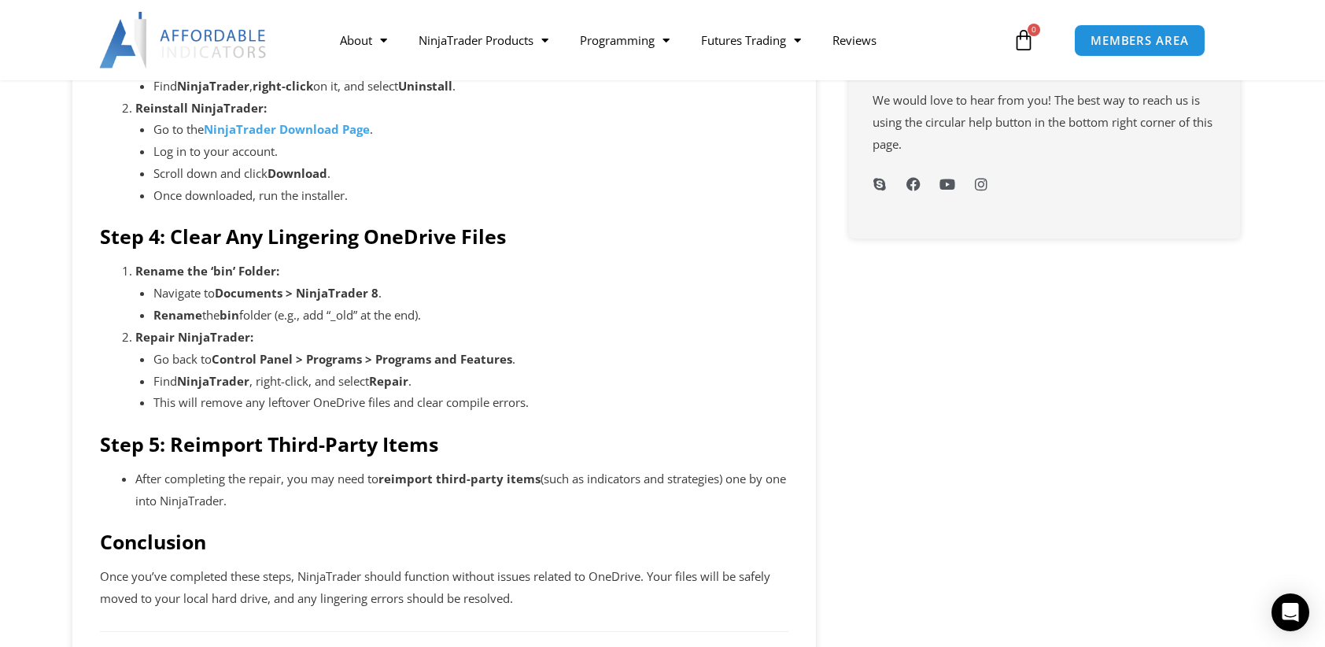
scroll to position [918, 0]
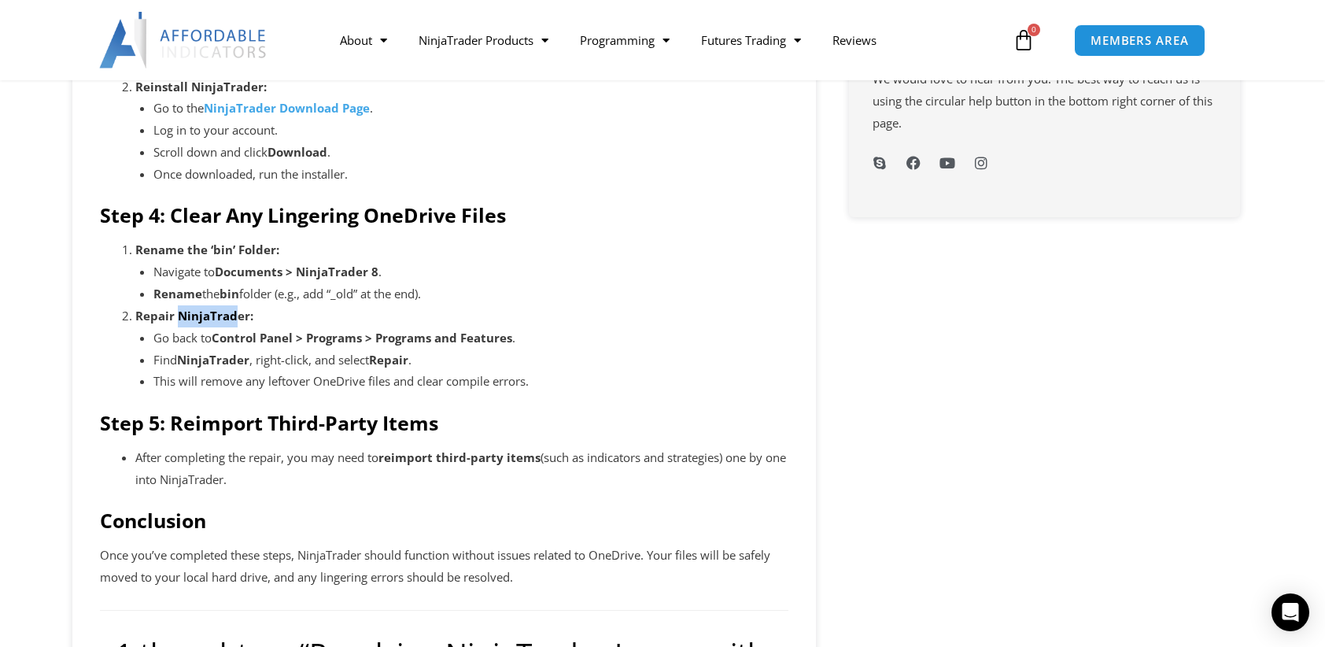
click at [238, 316] on strong "Repair NinjaTrader:" at bounding box center [194, 316] width 118 height 16
click at [241, 357] on strong "NinjaTrader" at bounding box center [213, 360] width 72 height 16
click at [389, 342] on strong "Control Panel > Programs > Programs and Features" at bounding box center [362, 338] width 301 height 16
click at [206, 372] on li "This will remove any leftover OneDrive files and clear compile errors." at bounding box center [471, 382] width 636 height 22
click at [417, 366] on li "Find NinjaTrader , right-click, and select Repair ." at bounding box center [471, 360] width 636 height 22
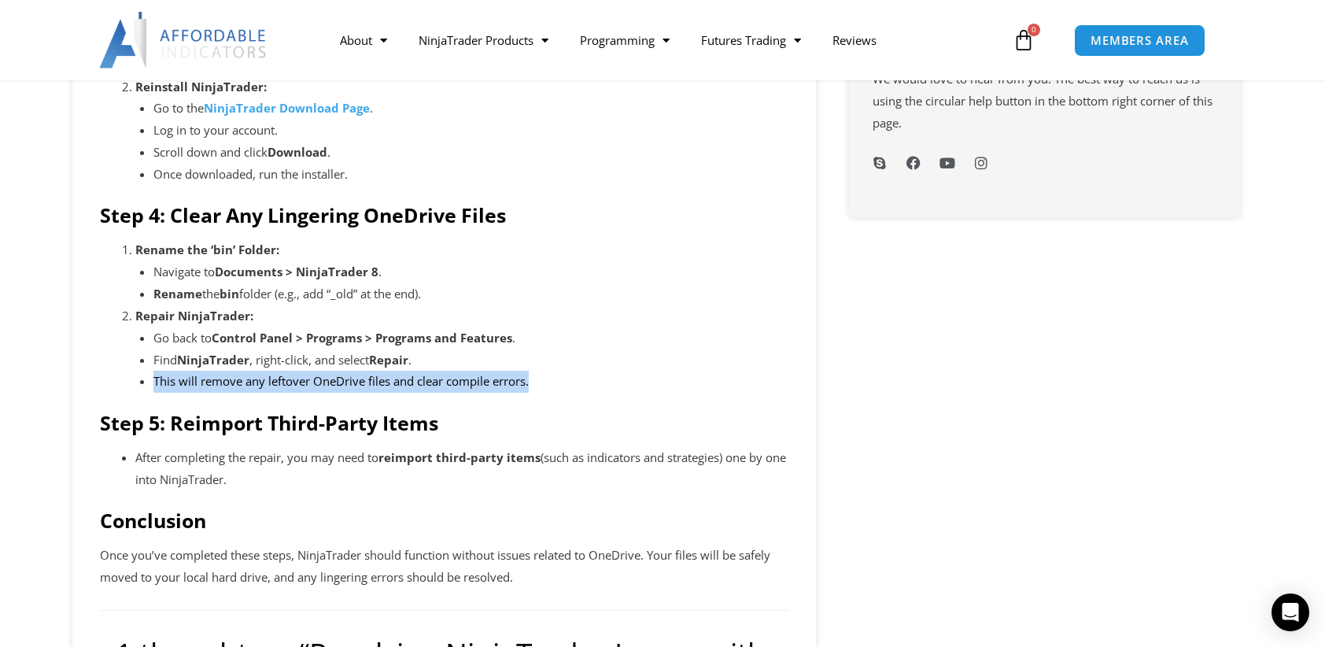
click at [534, 386] on li "Repair NinjaTrader: Go back to Control Panel > Programs > Programs and Features…" at bounding box center [461, 348] width 653 height 87
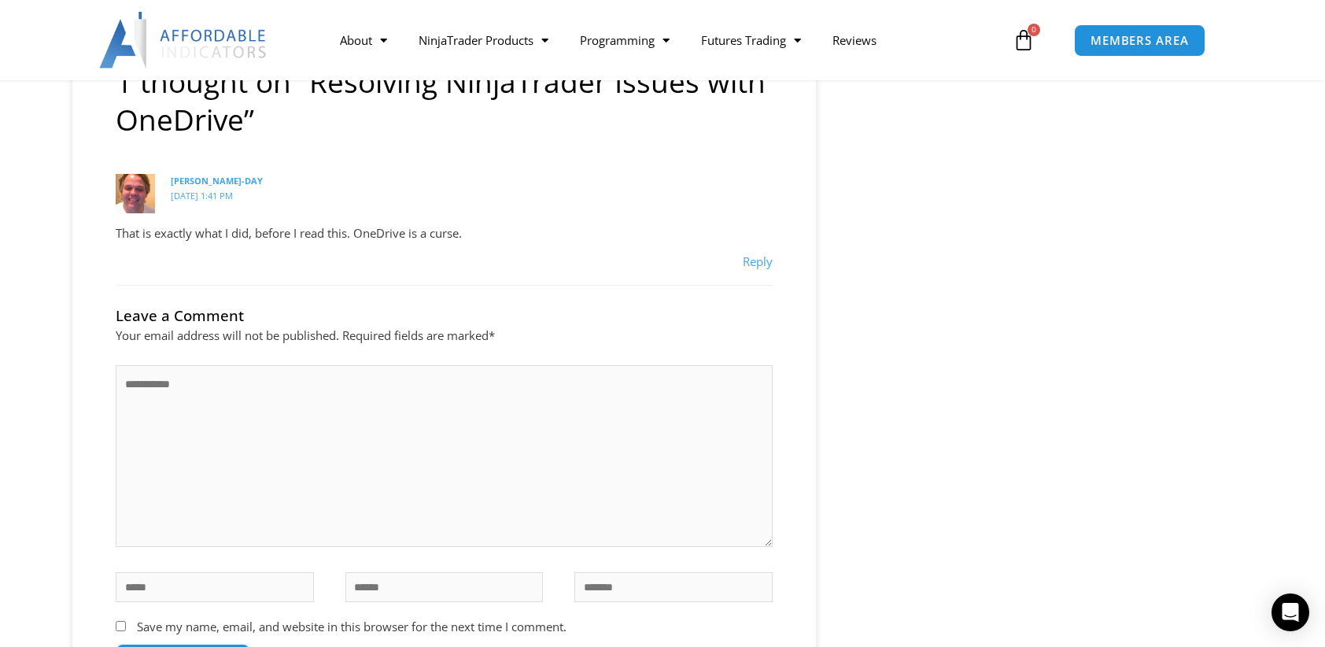
scroll to position [1469, 0]
